Goal: Transaction & Acquisition: Download file/media

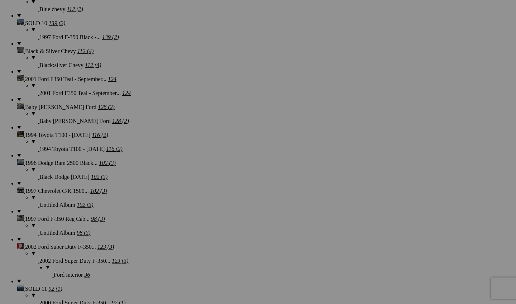
scroll to position [1393, 0]
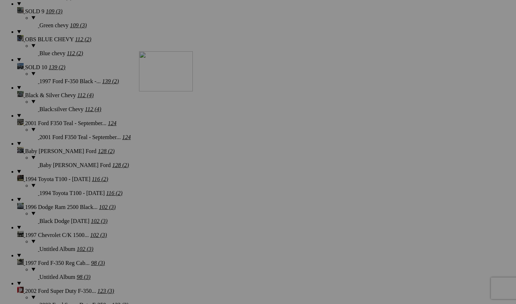
drag, startPoint x: 204, startPoint y: 217, endPoint x: 242, endPoint y: 114, distance: 110.6
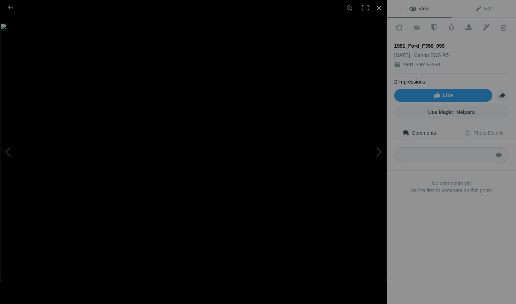
click at [383, 8] on div at bounding box center [379, 8] width 16 height 16
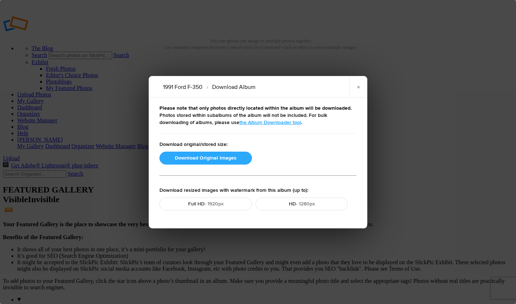
click at [224, 160] on button "Download Original Images" at bounding box center [205, 158] width 92 height 13
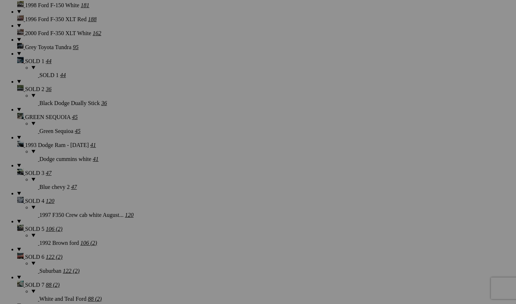
scroll to position [1073, 0]
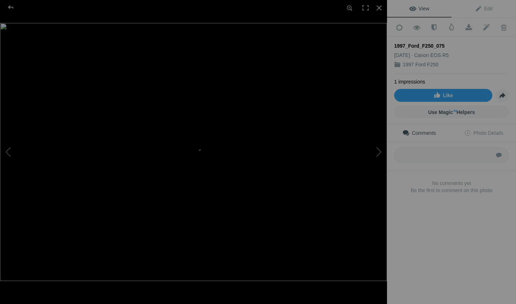
click at [197, 185] on img at bounding box center [193, 152] width 387 height 258
click at [378, 6] on div at bounding box center [379, 8] width 16 height 16
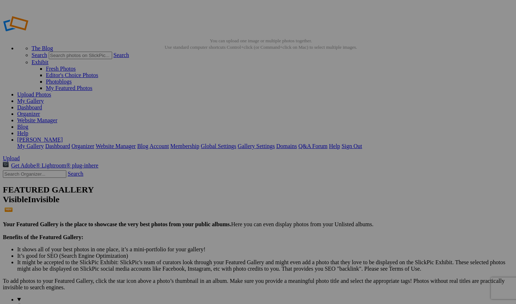
scroll to position [0, 0]
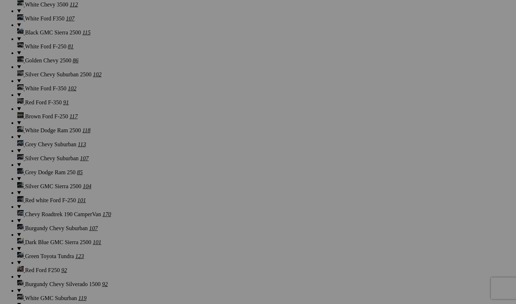
scroll to position [2447, 0]
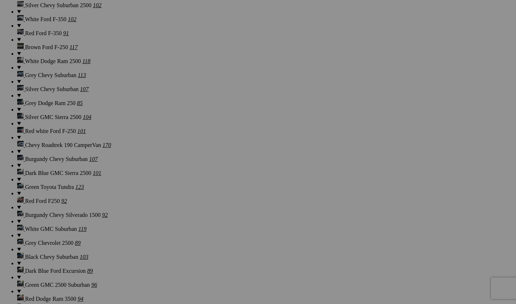
click at [326, 202] on div "Cancel Yes" at bounding box center [257, 199] width 143 height 6
click at [210, 201] on span "Yes" at bounding box center [206, 199] width 8 height 6
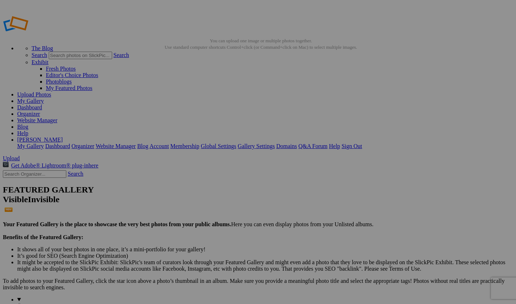
scroll to position [0, 0]
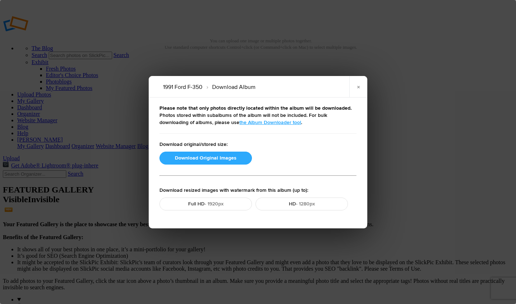
click at [217, 157] on button "Download Original Images" at bounding box center [205, 158] width 92 height 13
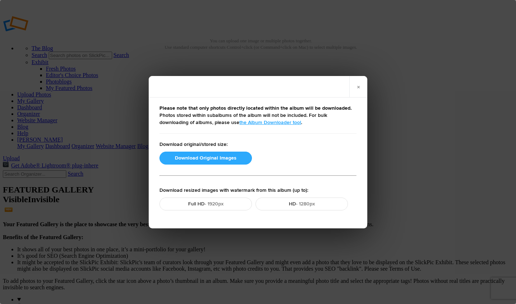
click at [211, 162] on button "Download Original Images" at bounding box center [205, 158] width 92 height 13
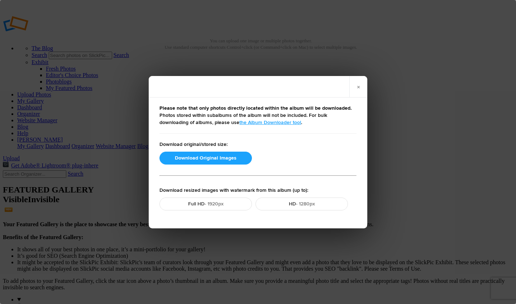
click at [136, 182] on div "× Please note that only photos directly located within the album will be downlo…" at bounding box center [258, 152] width 516 height 304
click at [187, 155] on button "Download Original Images" at bounding box center [205, 158] width 92 height 13
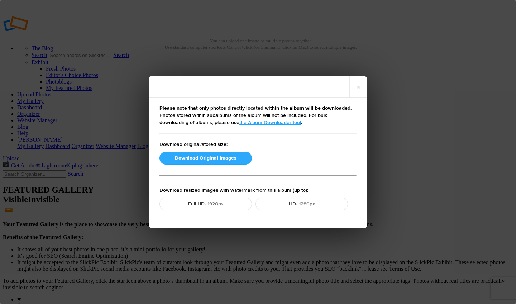
click at [203, 158] on button "Download Original Images" at bounding box center [205, 158] width 92 height 13
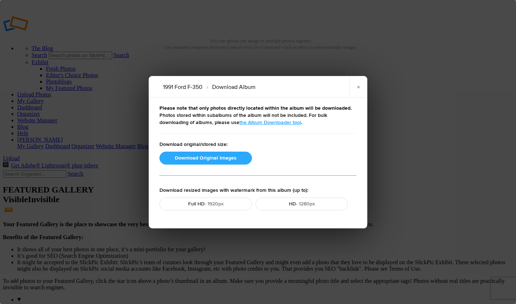
click at [215, 154] on button "Download Original Images" at bounding box center [205, 158] width 92 height 13
click at [215, 155] on button "Download Original Images" at bounding box center [205, 158] width 92 height 13
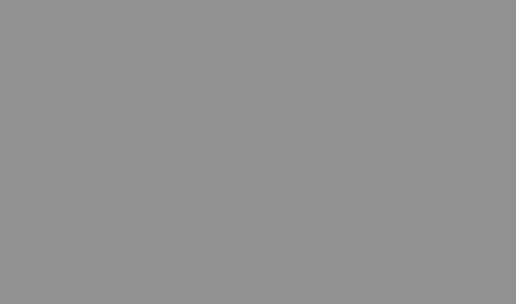
scroll to position [763, 0]
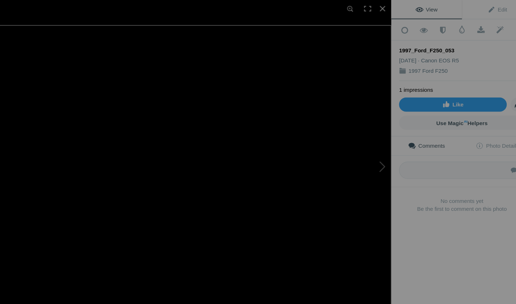
click at [243, 191] on img at bounding box center [193, 152] width 387 height 258
click at [225, 229] on img at bounding box center [44, 151] width 910 height 607
click at [371, 11] on div at bounding box center [379, 8] width 16 height 16
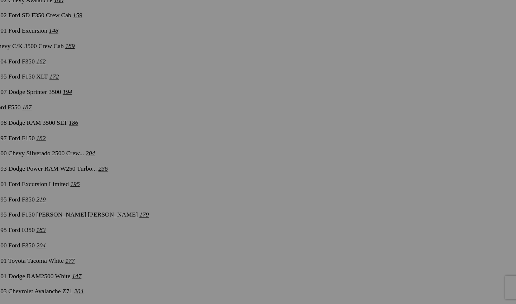
click at [210, 196] on link "Yes" at bounding box center [206, 199] width 8 height 6
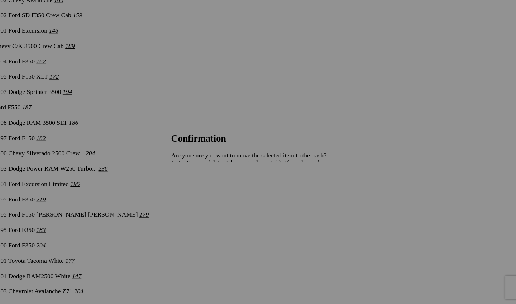
click at [297, 196] on div "Cancel Yes" at bounding box center [257, 199] width 143 height 6
click at [210, 196] on span "Yes" at bounding box center [206, 199] width 8 height 6
click at [210, 196] on link "Yes" at bounding box center [206, 199] width 8 height 6
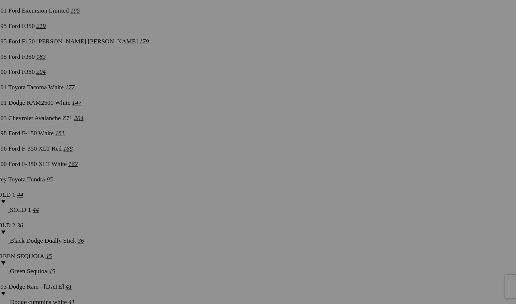
scroll to position [922, 0]
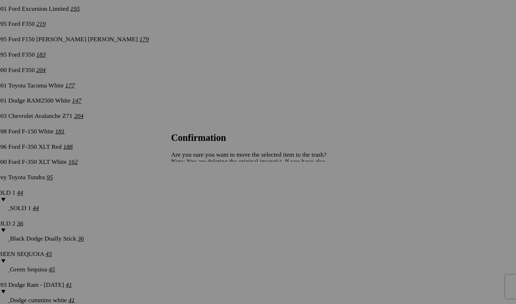
click at [210, 196] on link "Yes" at bounding box center [206, 199] width 8 height 6
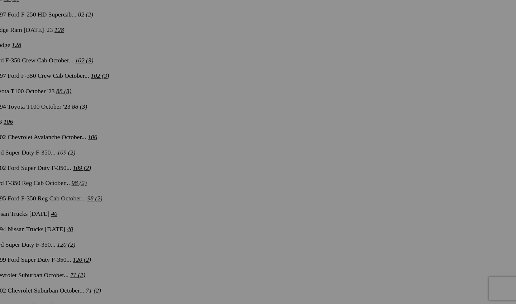
scroll to position [1750, 0]
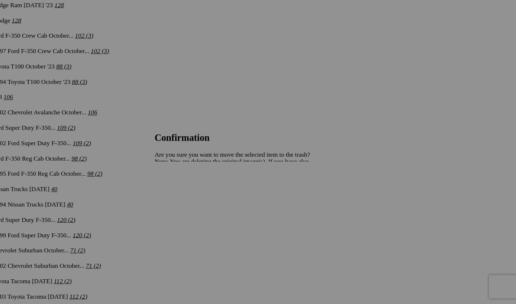
click at [210, 196] on span "Yes" at bounding box center [206, 199] width 8 height 6
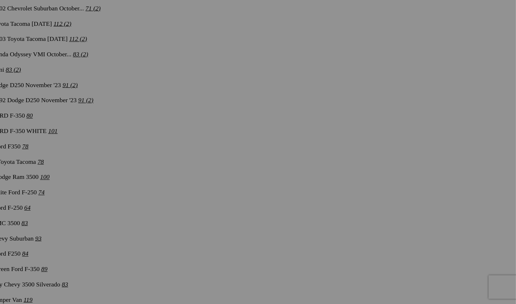
scroll to position [1985, 0]
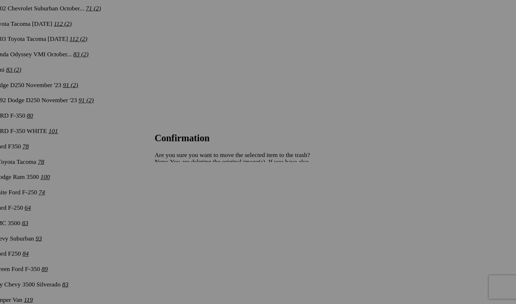
click at [210, 196] on span "Yes" at bounding box center [206, 199] width 8 height 6
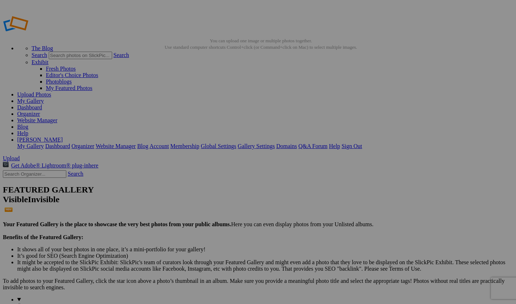
scroll to position [0, 0]
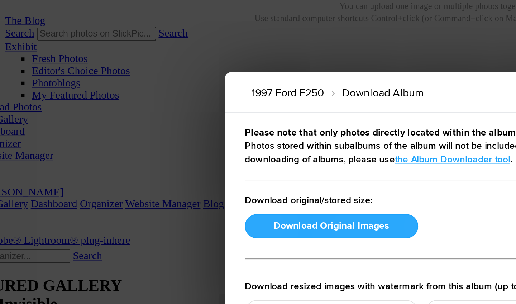
click at [168, 152] on button "Download Original Images" at bounding box center [205, 158] width 92 height 13
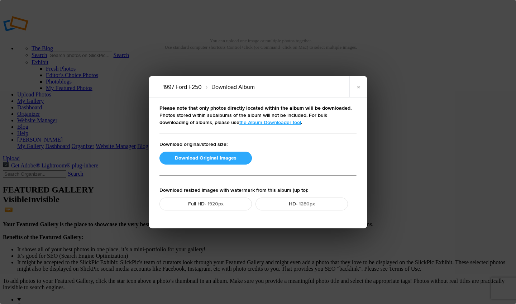
click at [225, 155] on button "Download Original Images" at bounding box center [205, 158] width 92 height 13
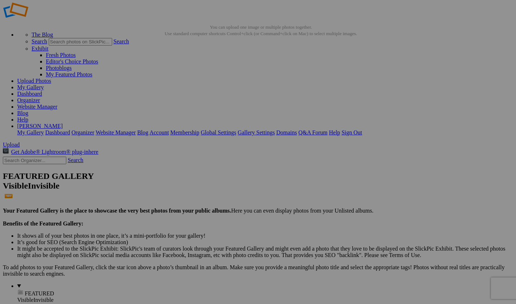
scroll to position [13, 0]
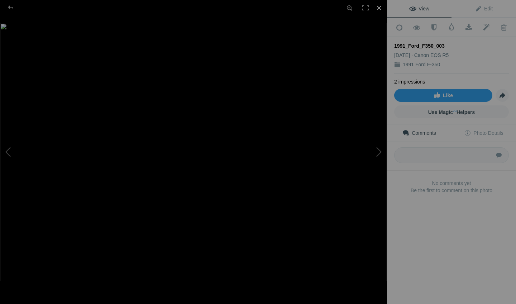
click at [381, 14] on div at bounding box center [379, 8] width 16 height 16
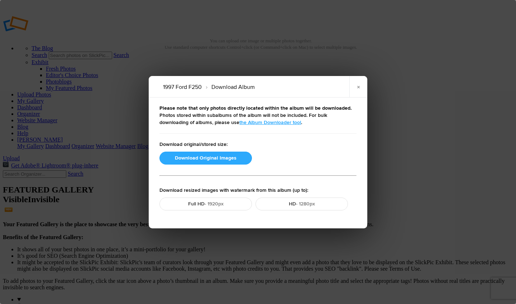
click at [219, 157] on button "Download Original Images" at bounding box center [205, 158] width 92 height 13
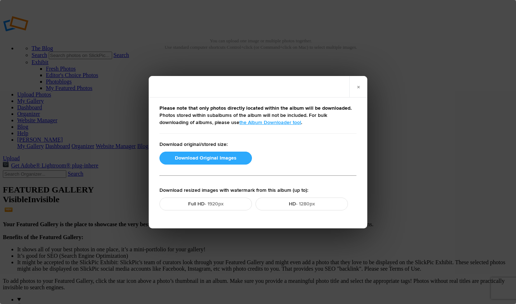
click at [204, 158] on button "Download Original Images" at bounding box center [205, 158] width 92 height 13
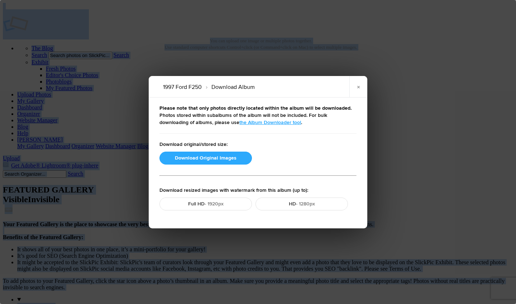
click at [199, 152] on button "Download Original Images" at bounding box center [205, 158] width 92 height 13
